Goal: Transaction & Acquisition: Purchase product/service

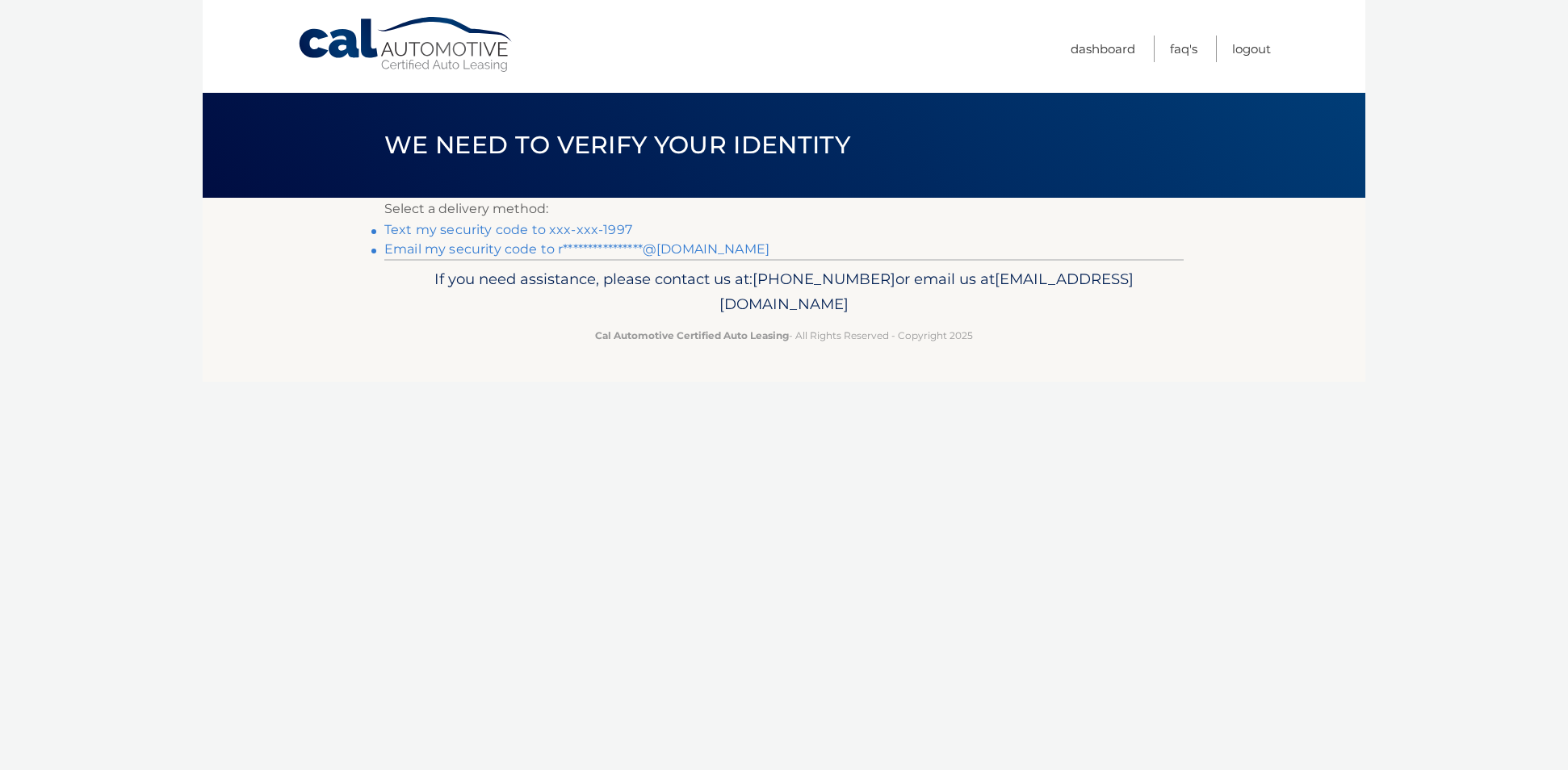
click at [441, 229] on link "Text my security code to xxx-xxx-1997" at bounding box center [508, 230] width 248 height 15
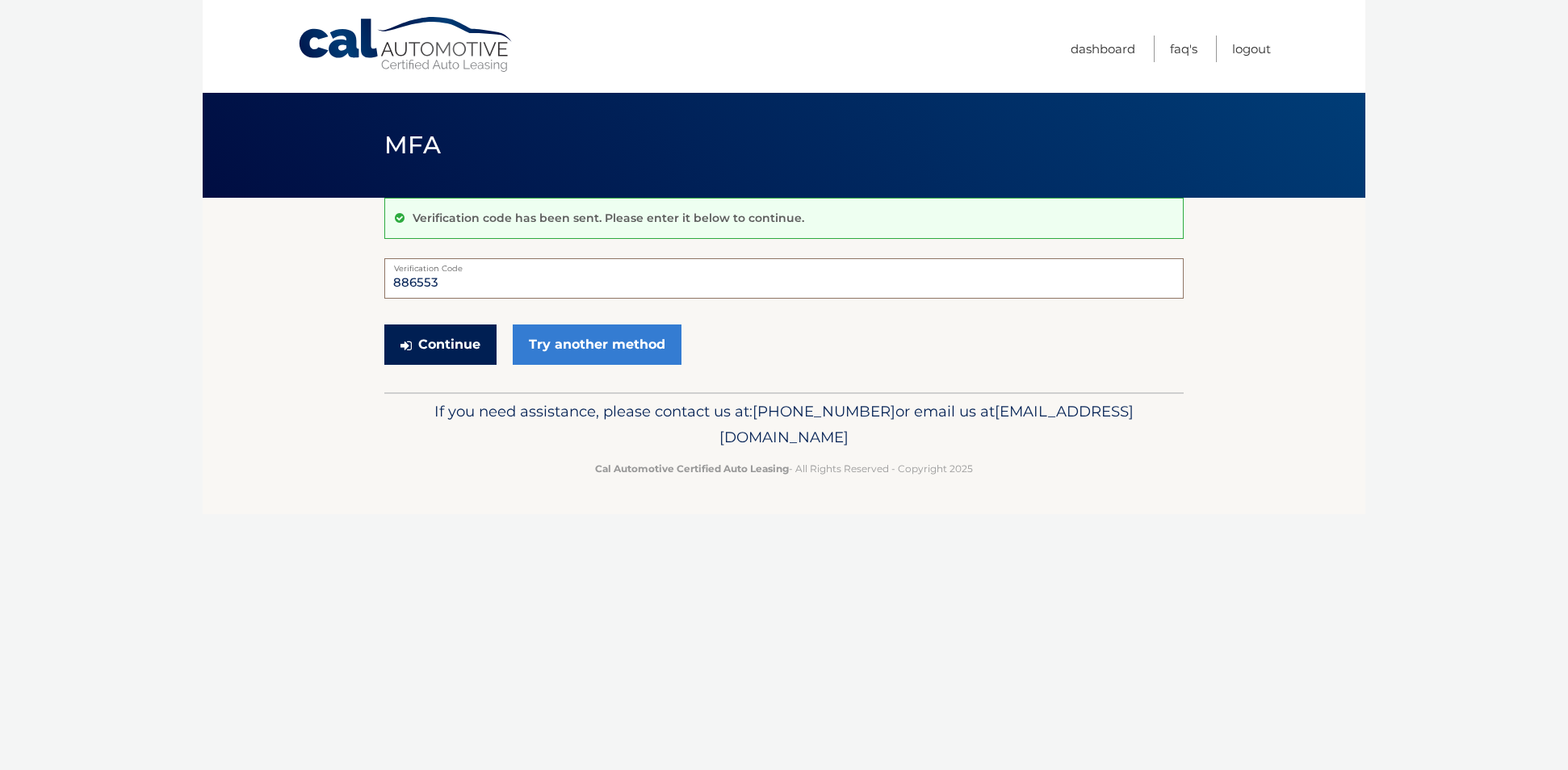
type input "886553"
click at [460, 347] on button "Continue" at bounding box center [440, 345] width 112 height 40
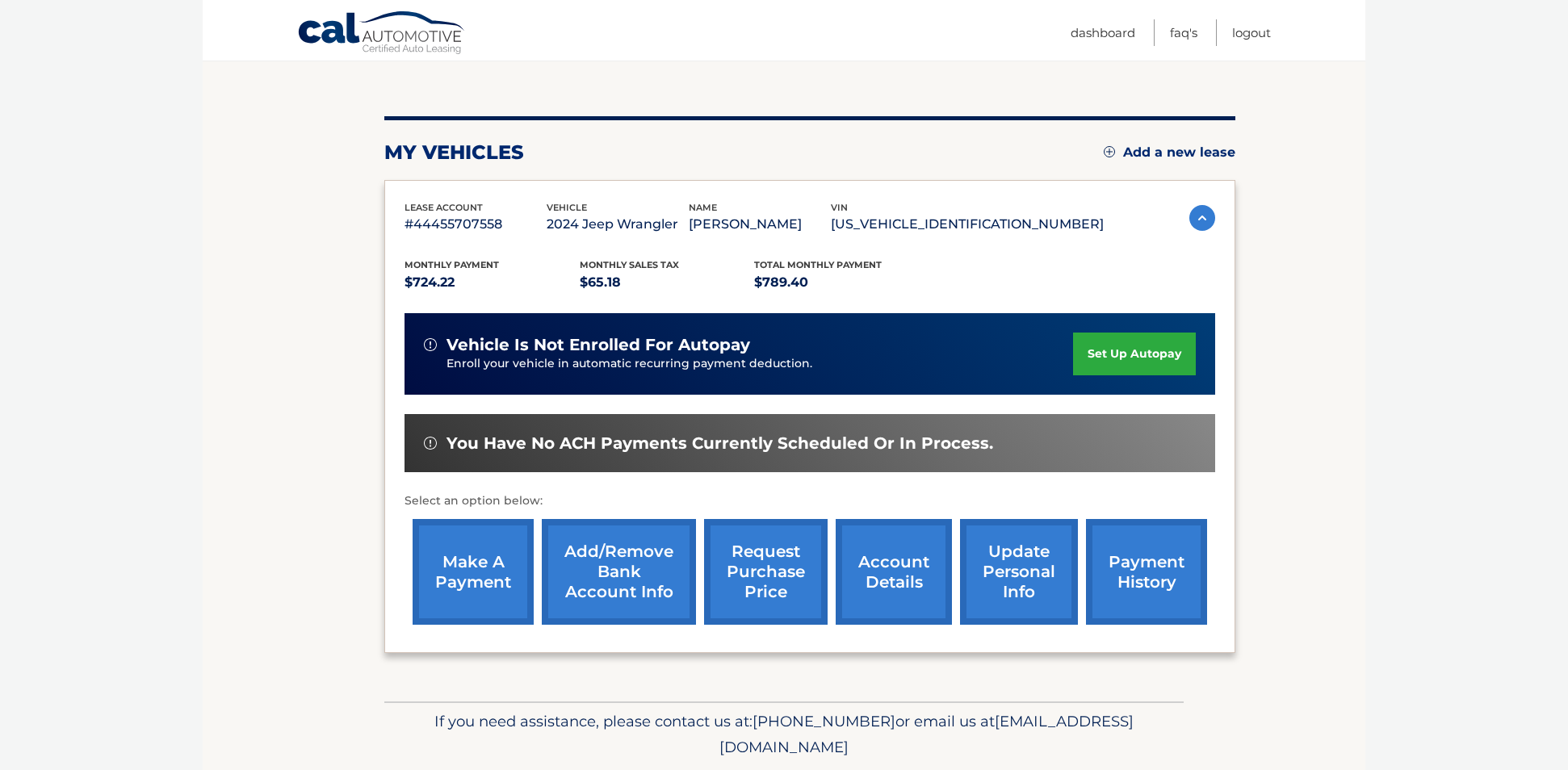
scroll to position [159, 0]
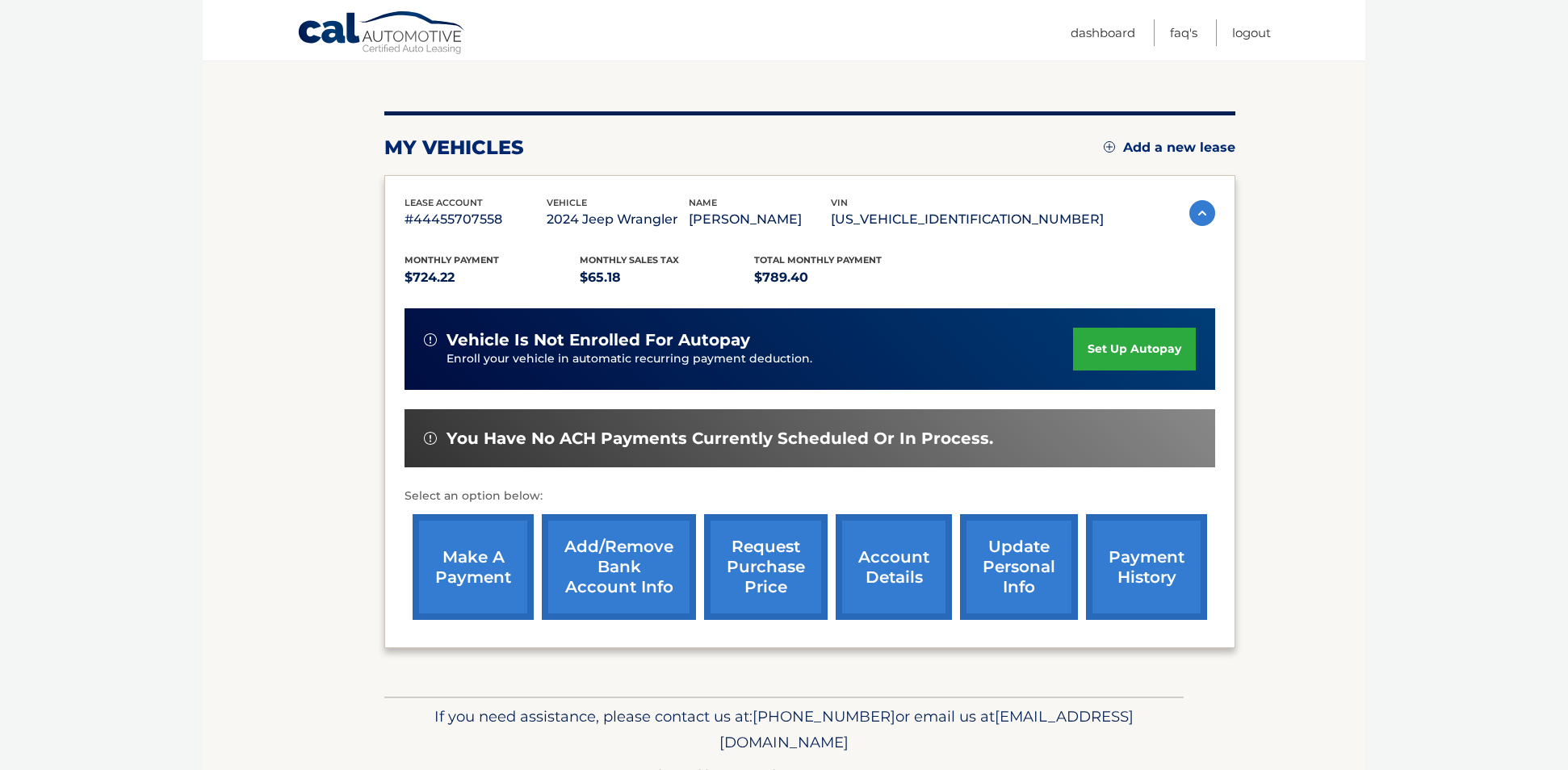
click at [486, 552] on link "make a payment" at bounding box center [473, 567] width 121 height 105
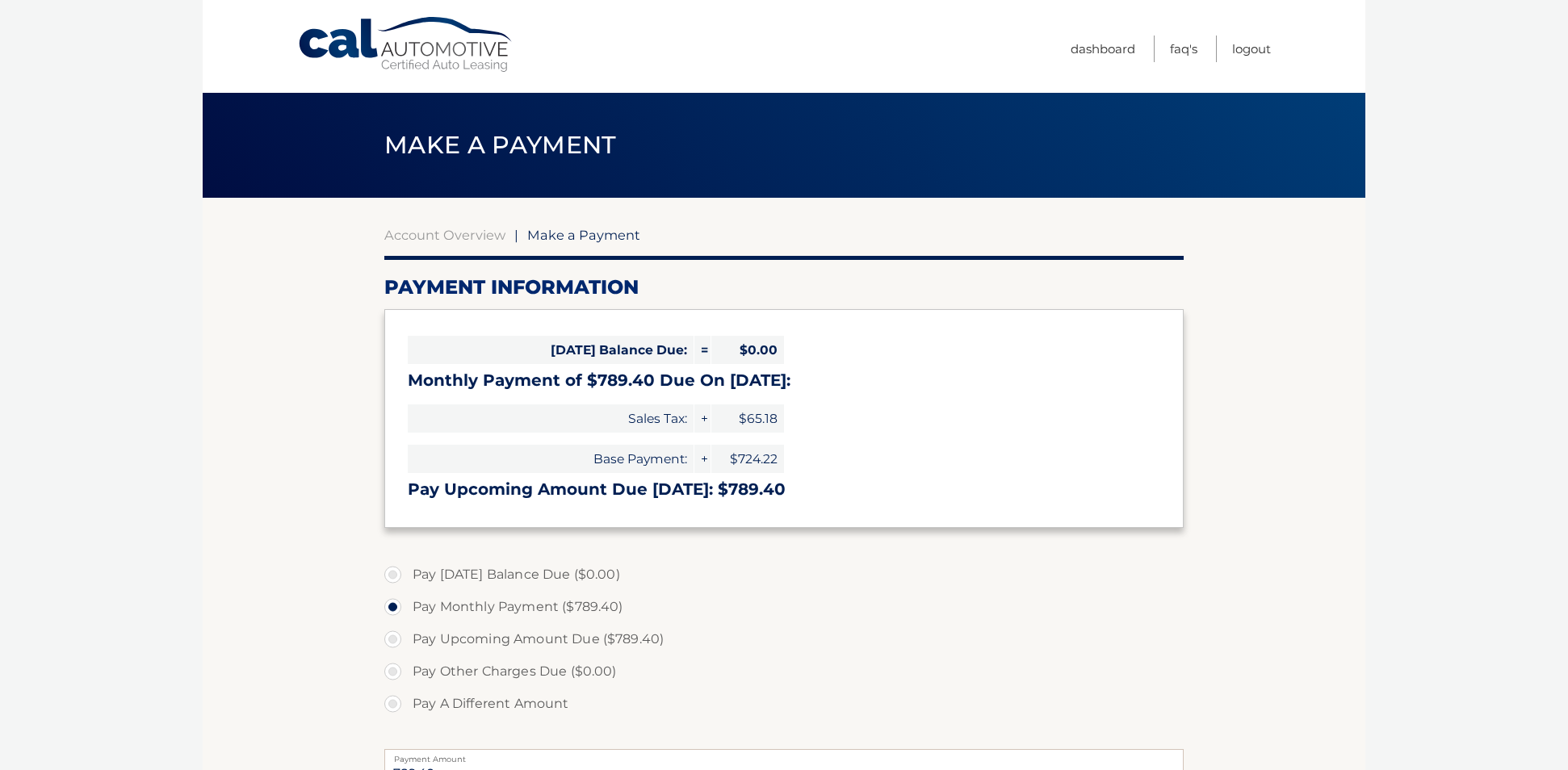
select select "ZGIyNTIxMmItNjc4OS00NDgxLThhNWYtZDNjYjY5MTUzNWY5"
click at [1251, 44] on link "Logout" at bounding box center [1252, 49] width 39 height 26
